Goal: Task Accomplishment & Management: Manage account settings

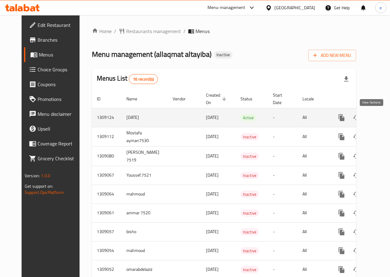
click at [383, 115] on icon "enhanced table" at bounding box center [386, 118] width 6 height 6
click at [244, 117] on td "Active" at bounding box center [252, 118] width 32 height 19
